Goal: Transaction & Acquisition: Purchase product/service

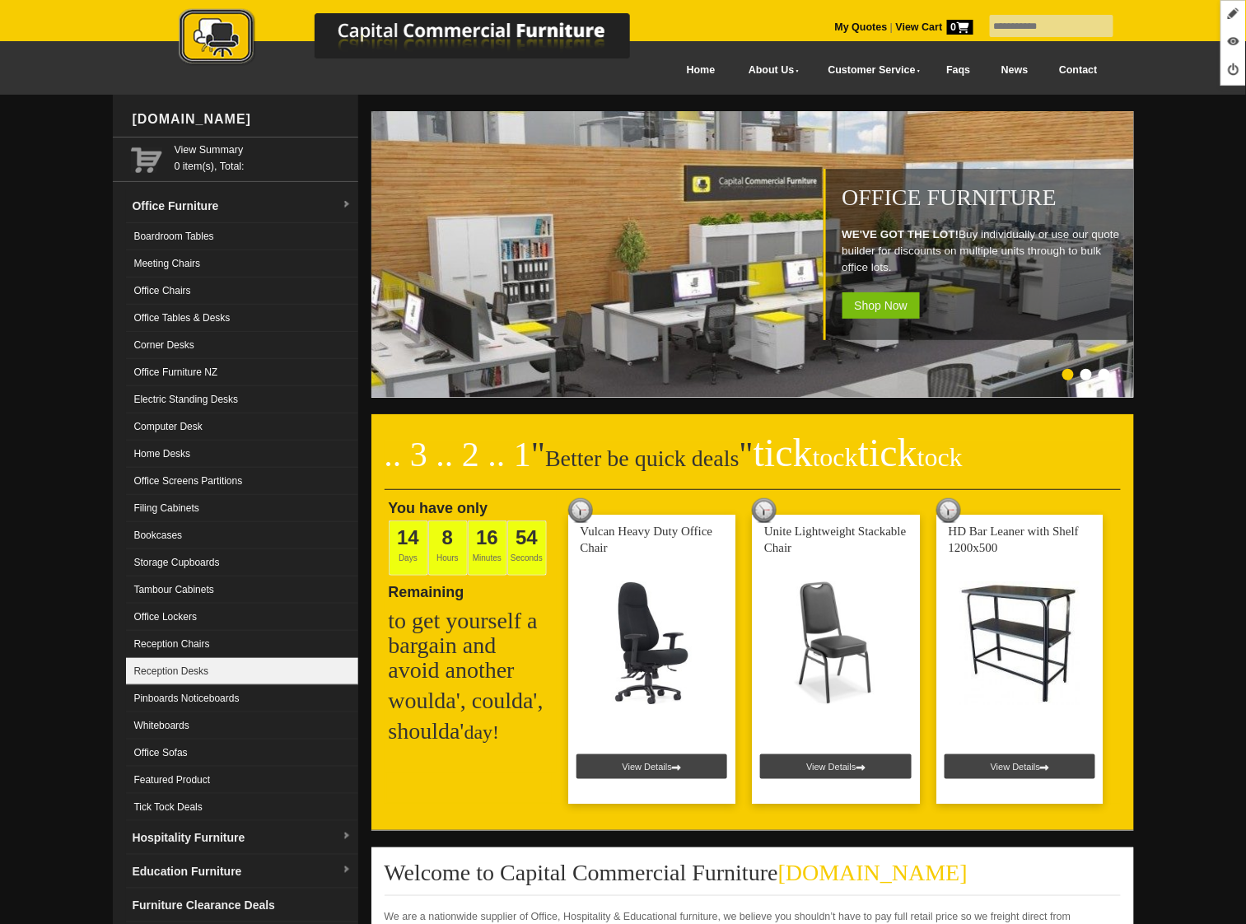
click at [196, 663] on link "Reception Desks" at bounding box center [242, 671] width 232 height 27
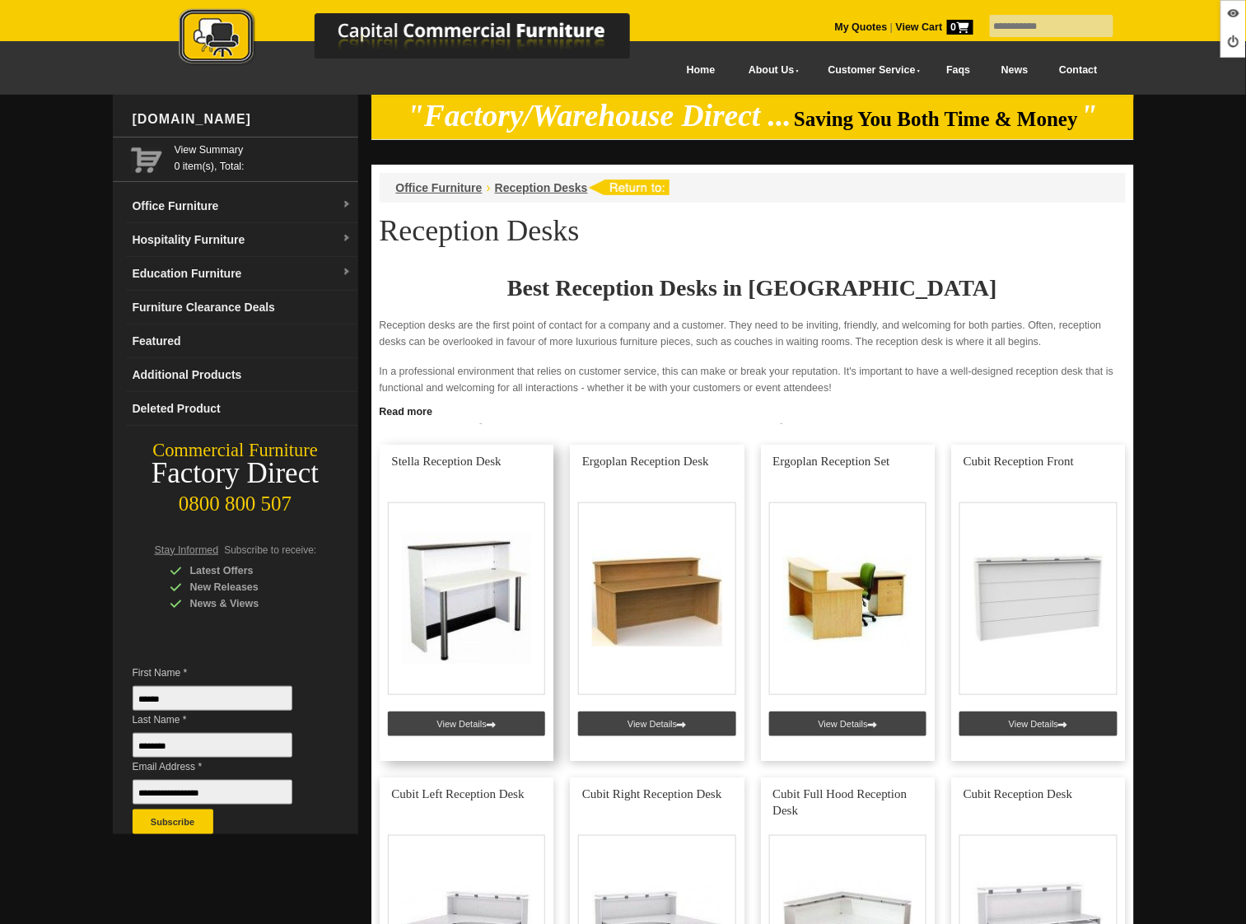
click at [431, 715] on link at bounding box center [467, 603] width 175 height 316
